Goal: Navigation & Orientation: Find specific page/section

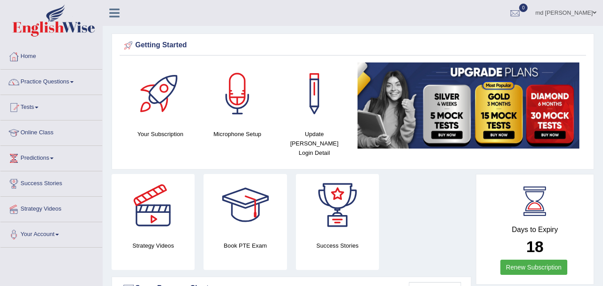
click at [47, 129] on link "Online Class" at bounding box center [51, 132] width 102 height 22
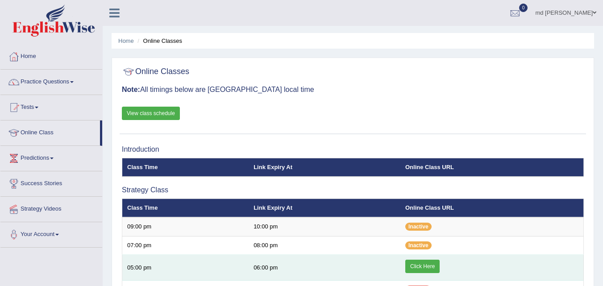
click at [430, 267] on link "Click Here" at bounding box center [422, 266] width 34 height 13
